Goal: Use online tool/utility: Utilize a website feature to perform a specific function

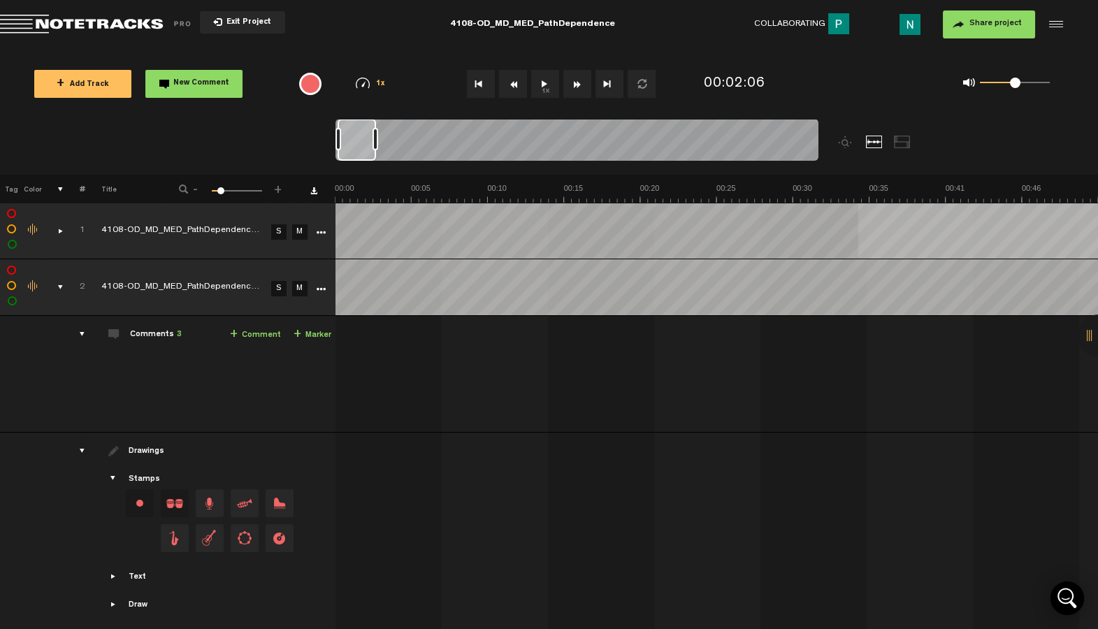
click at [335, 34] on md-toolbar "Exit Project 4108-OD_MD_MED_PathDependence Collaborating 1 Share project Save p…" at bounding box center [549, 24] width 1098 height 49
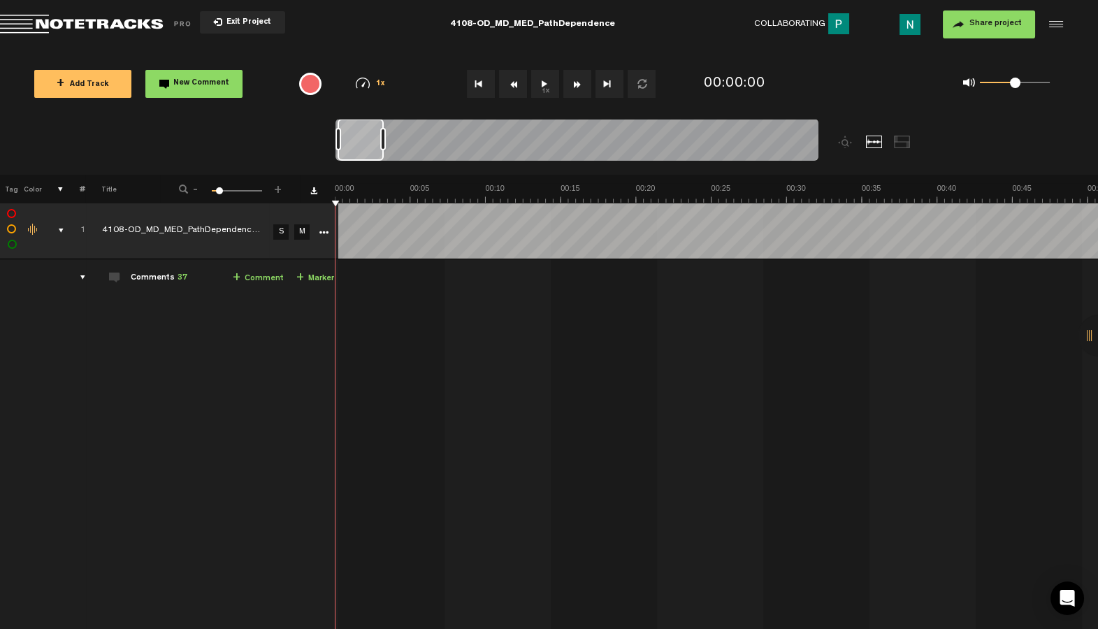
click at [59, 233] on div "comments, stamps & drawings" at bounding box center [56, 231] width 22 height 14
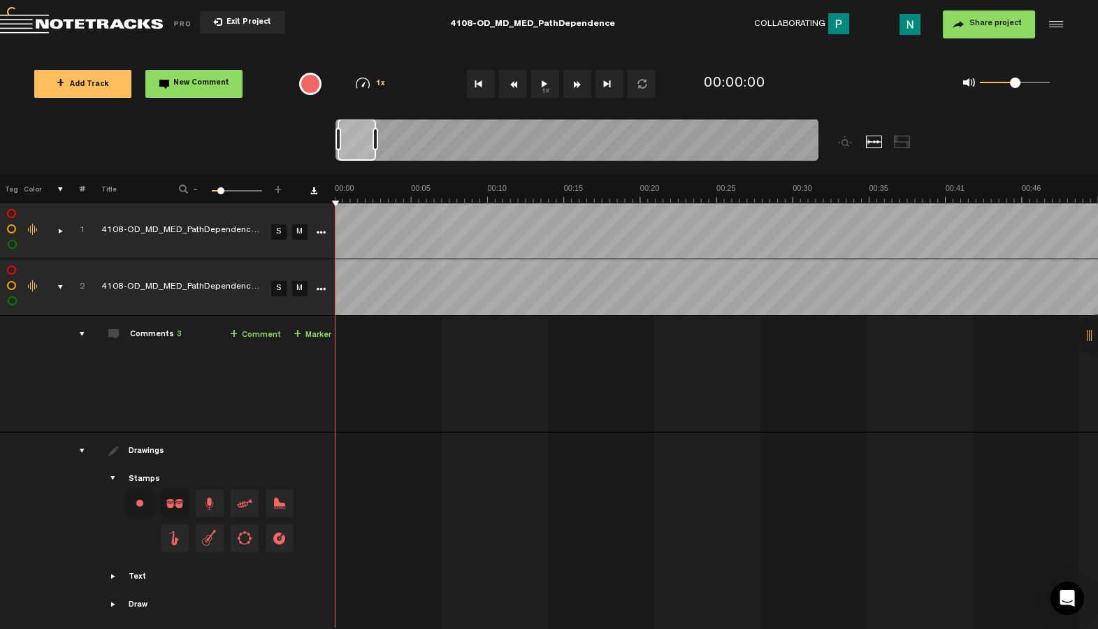
click at [302, 233] on link "M" at bounding box center [299, 231] width 15 height 15
click at [378, 141] on div at bounding box center [375, 139] width 6 height 22
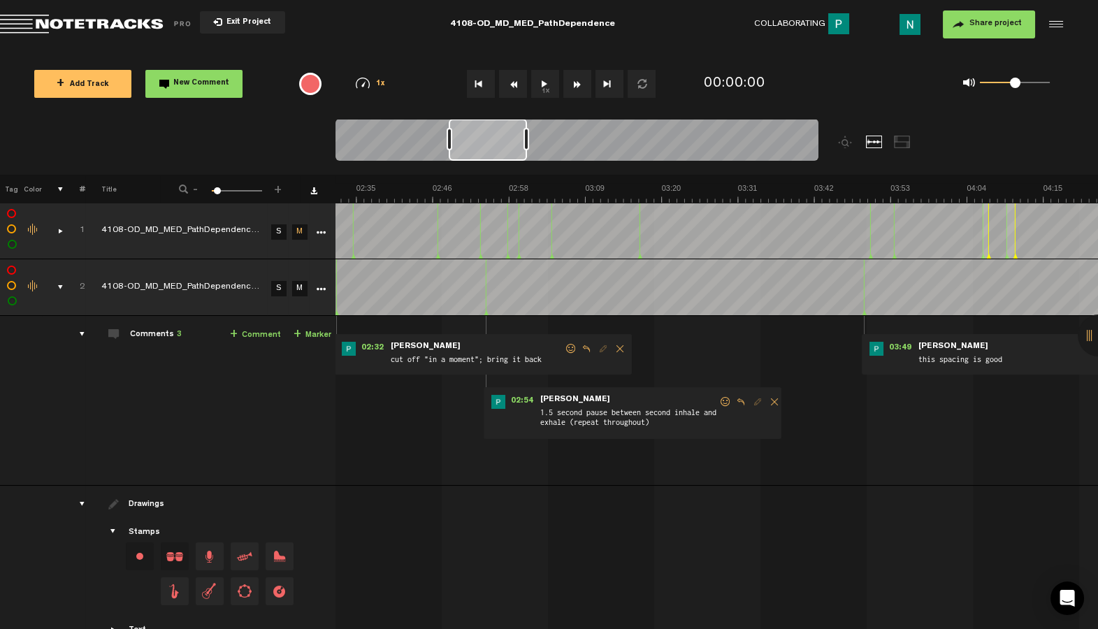
scroll to position [0, 1053]
drag, startPoint x: 379, startPoint y: 148, endPoint x: 490, endPoint y: 145, distance: 111.1
click at [490, 145] on div at bounding box center [488, 140] width 78 height 42
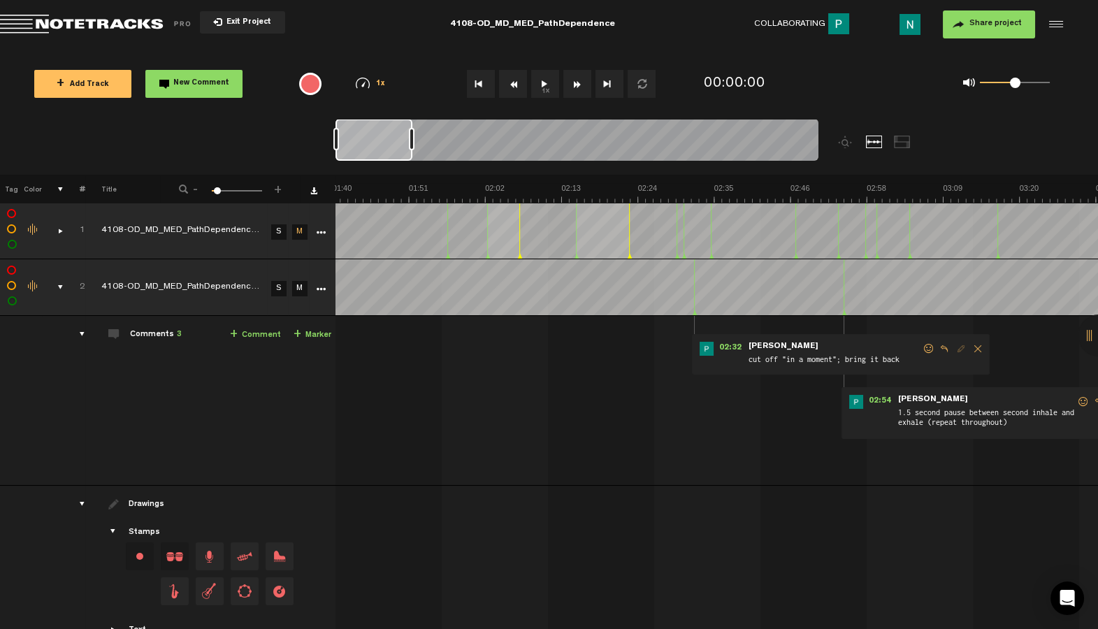
scroll to position [0, 0]
drag, startPoint x: 496, startPoint y: 152, endPoint x: 58, endPoint y: 183, distance: 439.2
click at [58, 49] on div "Loading... 100% + Add Track New Comment 1x 0.25x 0.5x 0.75x 1x 1.25x 1.5x 1.75x…" at bounding box center [549, 49] width 1098 height 0
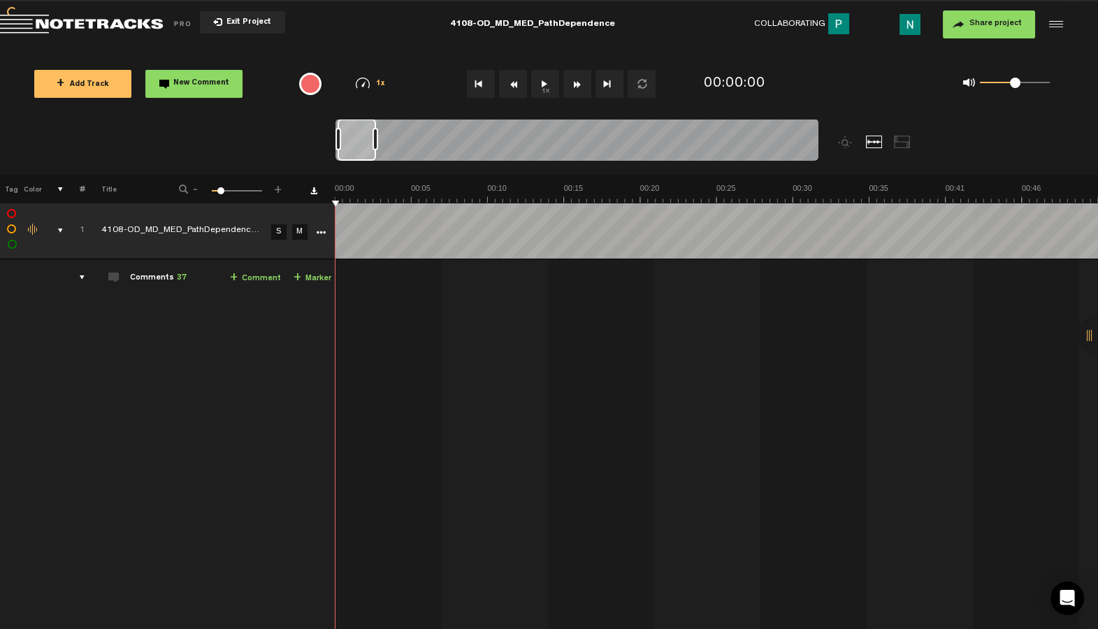
click at [59, 228] on div "comments, stamps & drawings" at bounding box center [55, 231] width 22 height 14
